Goal: Task Accomplishment & Management: Manage account settings

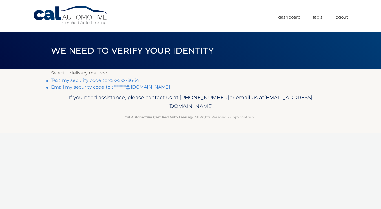
click at [93, 80] on link "Text my security code to xxx-xxx-8664" at bounding box center [95, 80] width 88 height 5
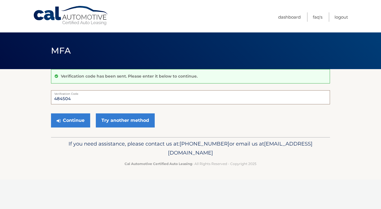
type input "484504"
click at [71, 120] on button "Continue" at bounding box center [70, 120] width 39 height 14
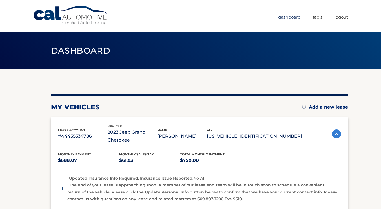
click at [286, 16] on link "Dashboard" at bounding box center [289, 16] width 23 height 9
click at [78, 20] on link "Cal Automotive" at bounding box center [71, 16] width 76 height 20
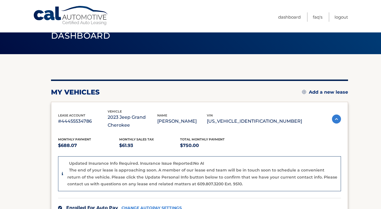
scroll to position [17, 0]
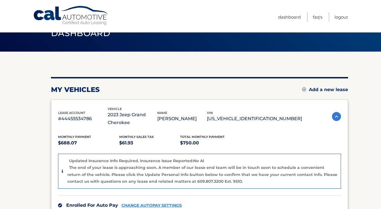
click at [337, 114] on img at bounding box center [336, 116] width 9 height 9
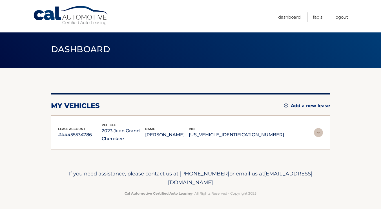
scroll to position [1, 0]
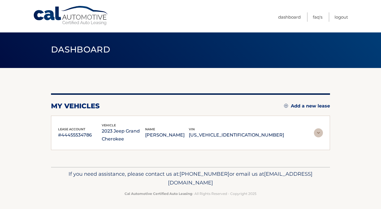
click at [318, 131] on img at bounding box center [318, 132] width 9 height 9
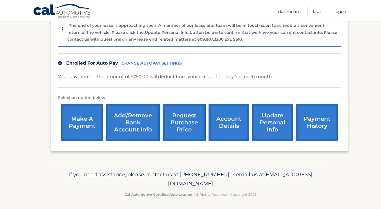
scroll to position [159, 0]
